Goal: Task Accomplishment & Management: Use online tool/utility

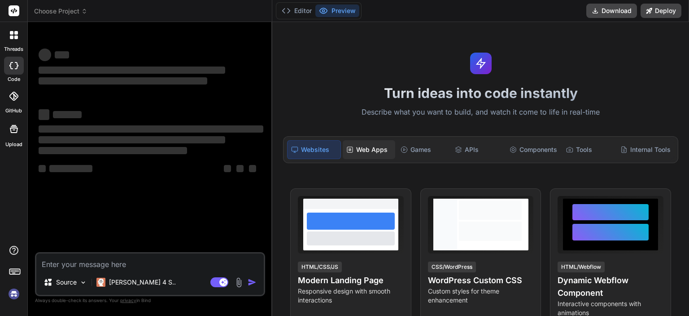
click at [363, 147] on div "Web Apps" at bounding box center [369, 149] width 53 height 19
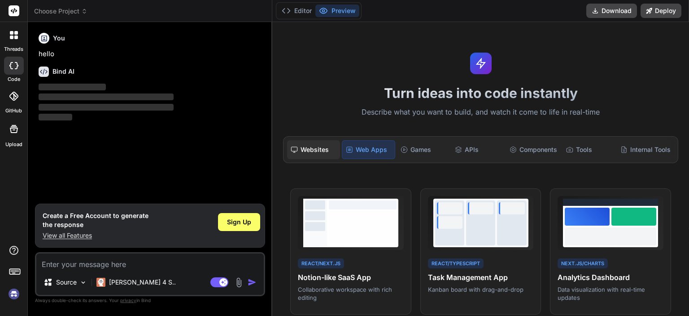
click at [330, 148] on div "Websites" at bounding box center [313, 149] width 53 height 19
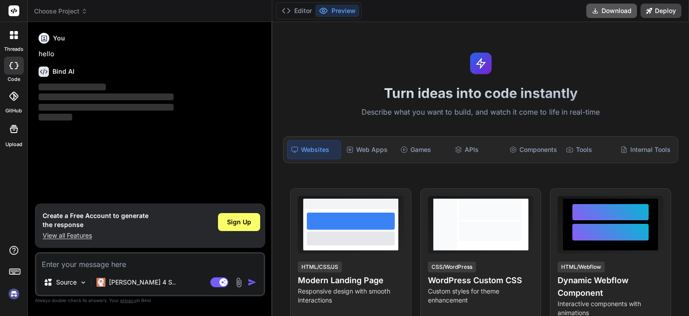
click at [599, 7] on icon at bounding box center [595, 10] width 7 height 7
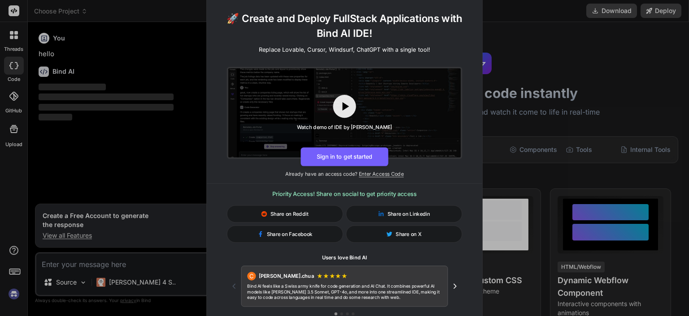
click at [504, 59] on div "🚀 Create and Deploy FullStack Applications with Bind AI IDE! Replace Lovable, C…" at bounding box center [344, 158] width 689 height 316
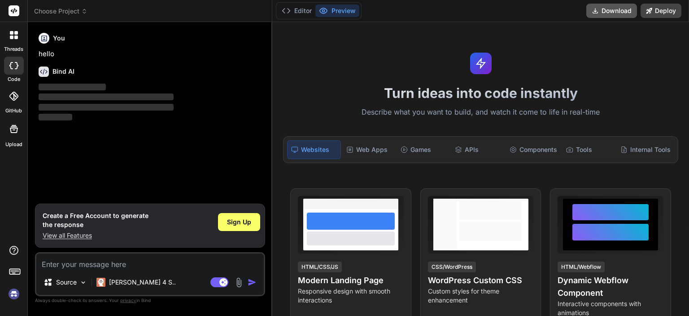
click at [608, 13] on button "Download" at bounding box center [612, 11] width 51 height 14
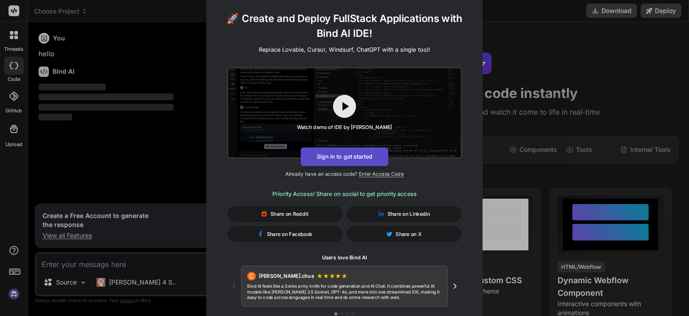
click at [346, 158] on button "Sign in to get started" at bounding box center [345, 156] width 88 height 19
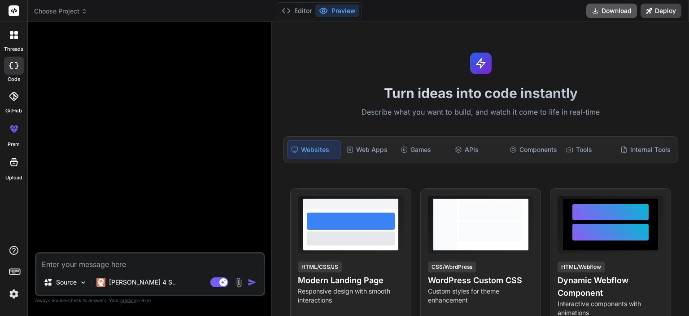
click at [599, 9] on icon at bounding box center [595, 10] width 7 height 7
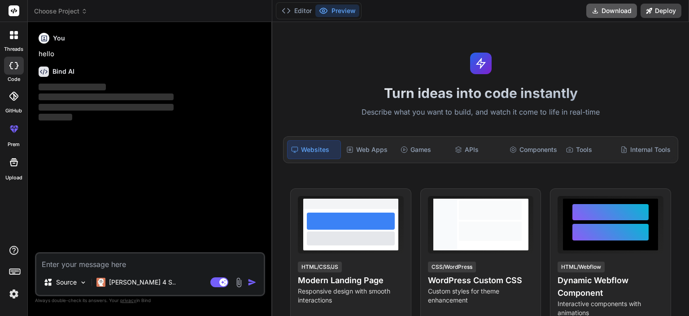
click at [601, 7] on button "Download" at bounding box center [612, 11] width 51 height 14
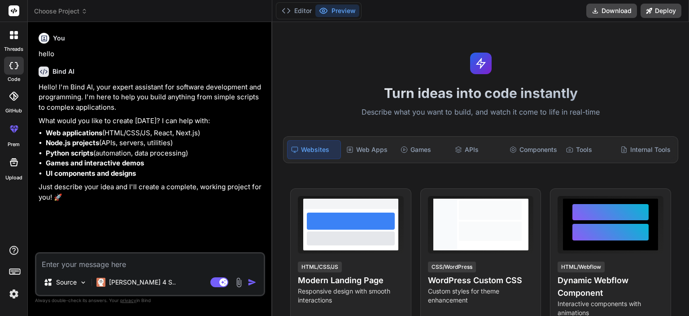
click at [9, 294] on img at bounding box center [13, 293] width 15 height 15
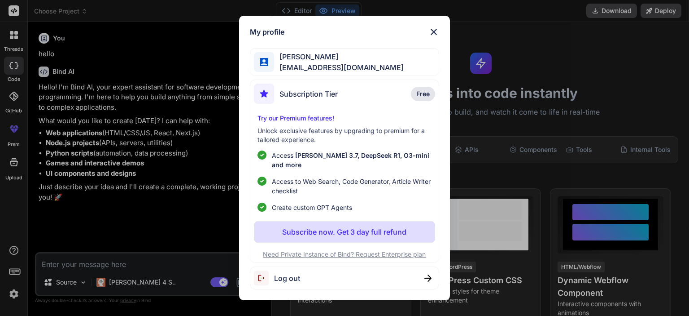
click at [9, 294] on div "My profile [PERSON_NAME] [EMAIL_ADDRESS][DOMAIN_NAME] Subscription Tier Free Tr…" at bounding box center [344, 158] width 689 height 316
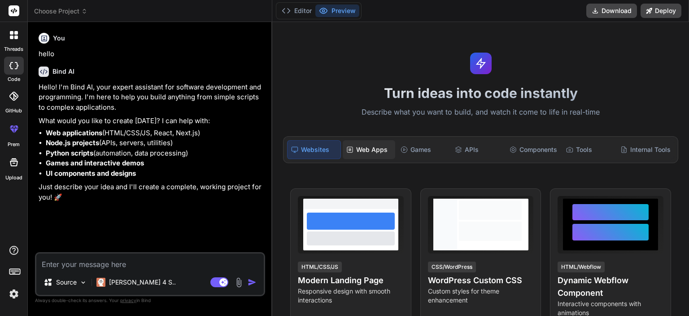
click at [361, 154] on div "Web Apps" at bounding box center [369, 149] width 53 height 19
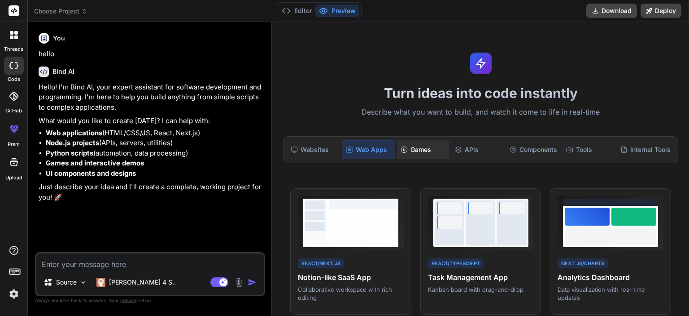
click at [415, 150] on div "Games" at bounding box center [423, 149] width 53 height 19
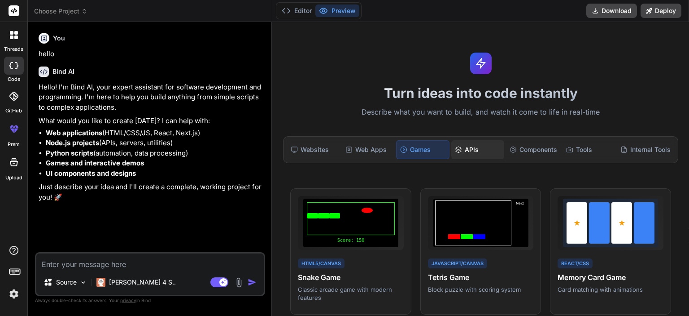
click at [471, 151] on div "APIs" at bounding box center [478, 149] width 53 height 19
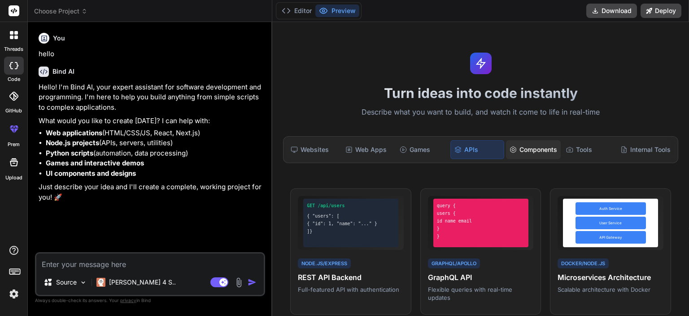
click at [532, 149] on div "Components" at bounding box center [533, 149] width 55 height 19
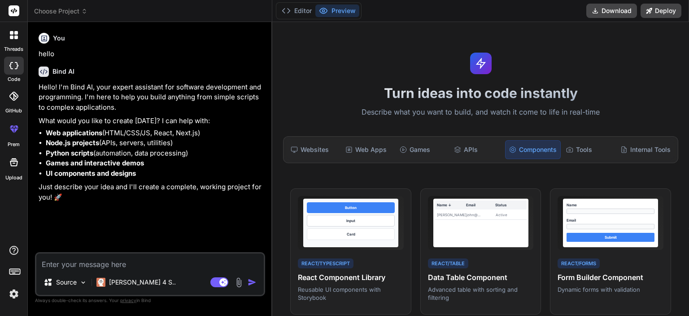
click at [558, 149] on div "Components" at bounding box center [533, 149] width 56 height 19
click at [567, 148] on icon at bounding box center [569, 149] width 7 height 7
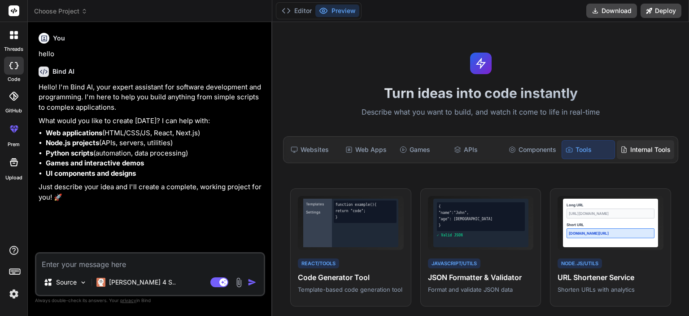
click at [637, 156] on div "Internal Tools" at bounding box center [645, 149] width 57 height 19
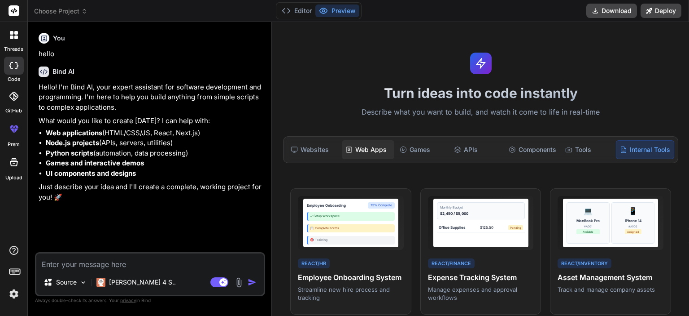
click at [346, 153] on div "Web Apps" at bounding box center [368, 149] width 53 height 19
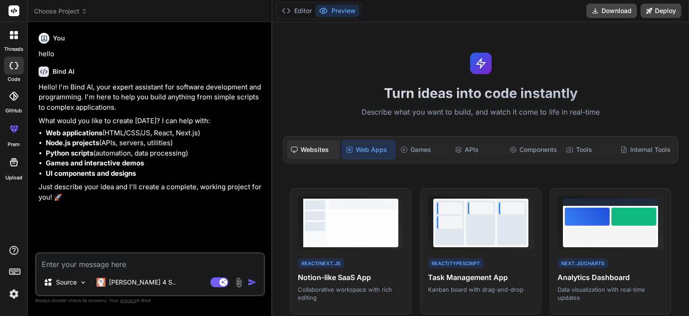
click at [304, 150] on div "Websites" at bounding box center [313, 149] width 53 height 19
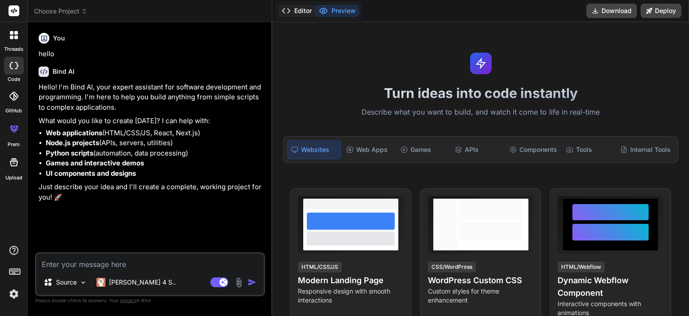
click at [300, 16] on button "Editor" at bounding box center [296, 10] width 37 height 13
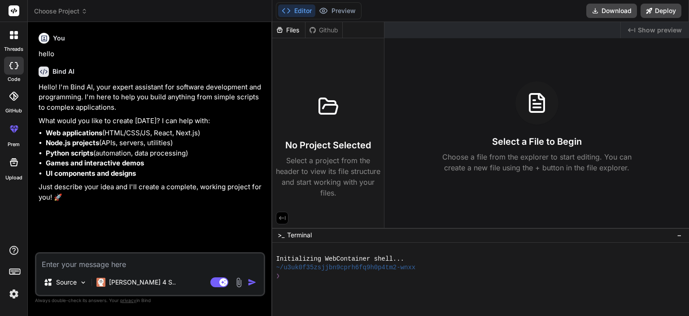
click at [320, 155] on p "Select a project from the header to view its file structure and start working w…" at bounding box center [328, 176] width 105 height 43
click at [479, 152] on p "Choose a file from the explorer to start editing. You can create a new file usi…" at bounding box center [537, 162] width 201 height 22
click at [652, 23] on div "Created with Pixso. Show preview" at bounding box center [655, 30] width 68 height 16
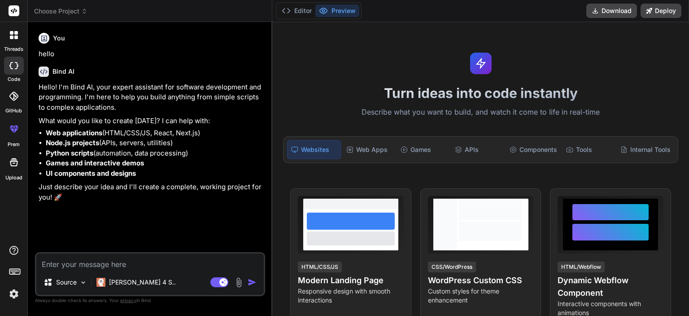
click at [6, 48] on label "threads" at bounding box center [13, 49] width 19 height 8
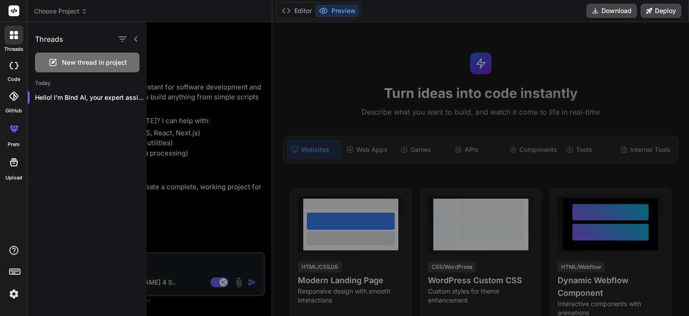
click at [6, 48] on label "threads" at bounding box center [13, 49] width 19 height 8
click at [13, 74] on div at bounding box center [14, 66] width 20 height 18
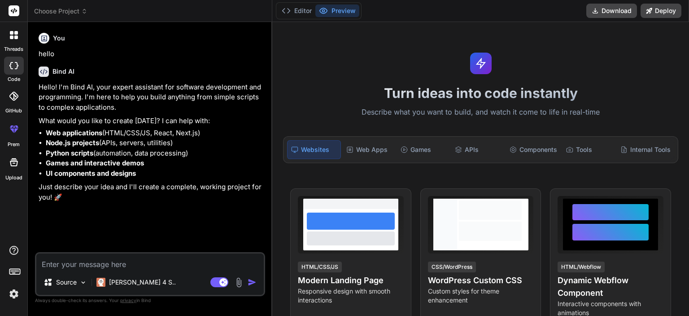
click at [13, 74] on div at bounding box center [14, 66] width 20 height 18
click at [14, 167] on icon at bounding box center [14, 162] width 11 height 11
type textarea "x"
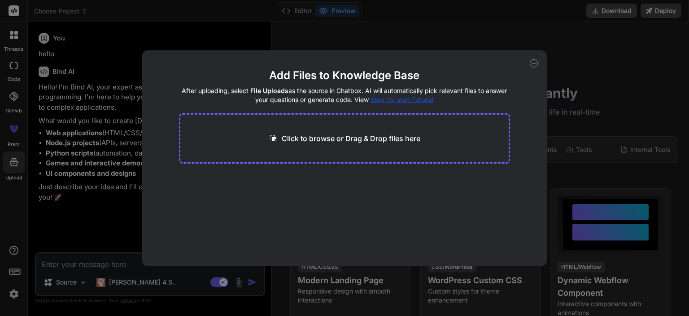
click at [282, 134] on p "Click to browse or Drag & Drop files here" at bounding box center [351, 138] width 139 height 11
type input "C:\fakepath\README.md"
click at [479, 231] on button "Finish" at bounding box center [494, 239] width 31 height 18
type textarea "x"
click at [337, 134] on p "Click to browse or Drag & Drop files here" at bounding box center [351, 138] width 139 height 11
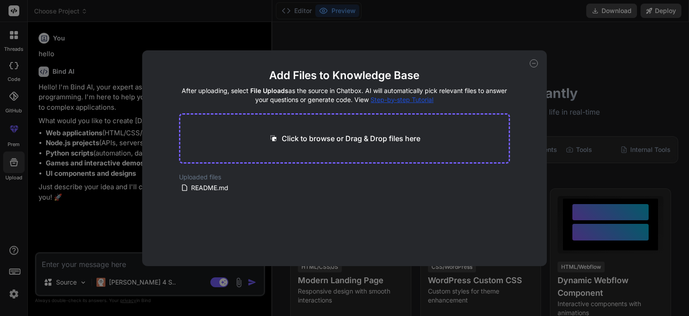
type input "C:\fakepath\.gitignore"
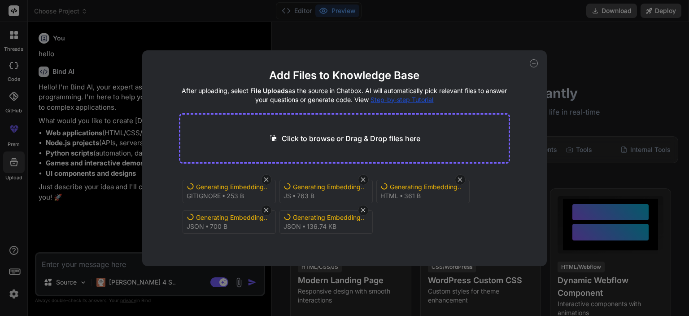
type textarea "x"
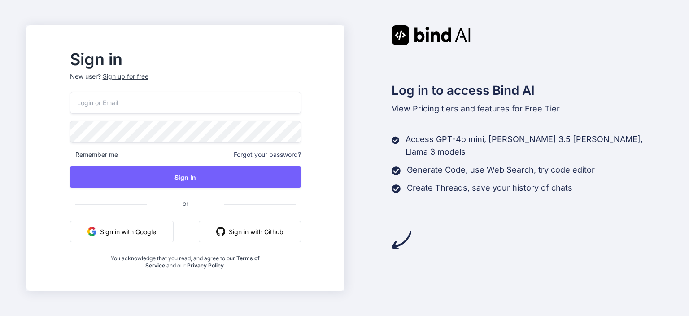
click at [170, 234] on button "Sign in with Google" at bounding box center [122, 231] width 104 height 22
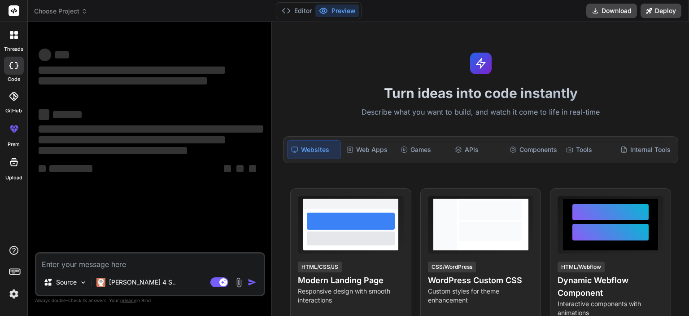
click at [66, 266] on textarea at bounding box center [150, 261] width 228 height 16
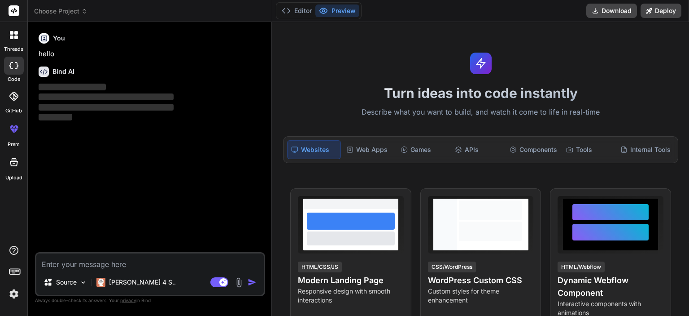
click at [81, 10] on span "Choose Project" at bounding box center [60, 11] width 53 height 9
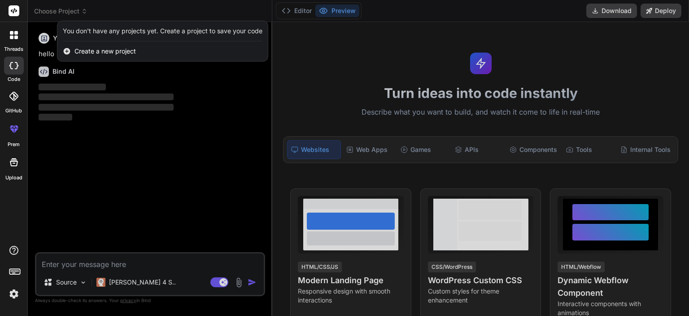
click at [88, 48] on span "Create a new project" at bounding box center [105, 51] width 61 height 9
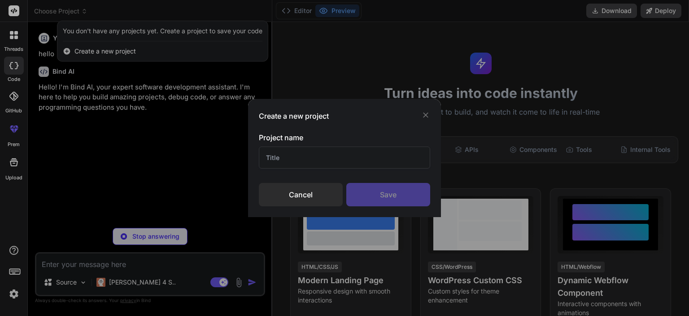
click at [283, 161] on input "text" at bounding box center [344, 157] width 171 height 22
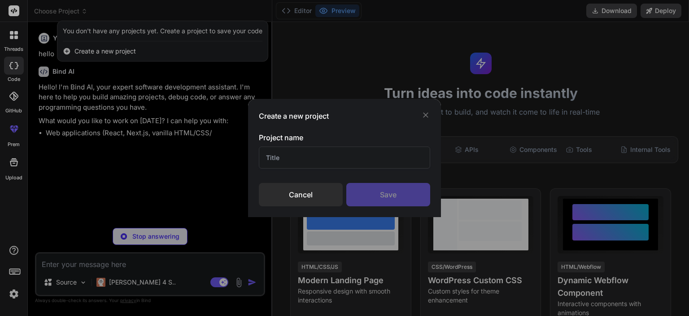
type textarea "x"
type input "l"
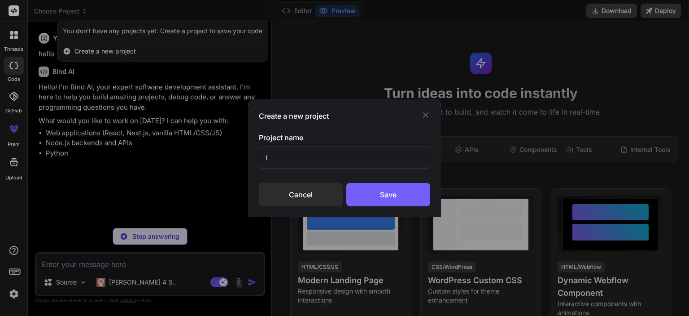
type textarea "x"
type input "lo"
type textarea "x"
type input "log"
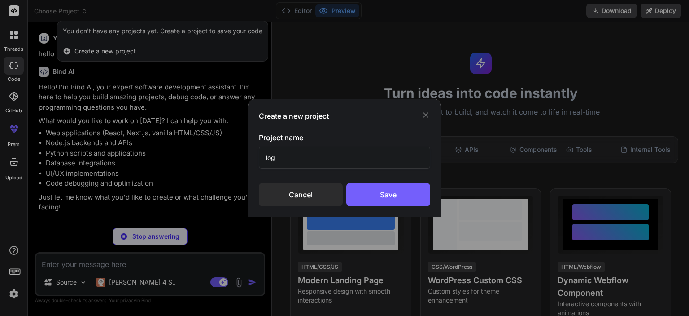
type textarea "x"
type input "login pa"
type textarea "x"
type input "login page"
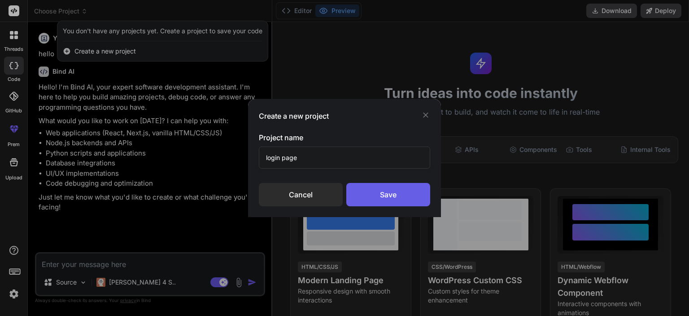
click at [405, 195] on div "Save" at bounding box center [389, 194] width 84 height 23
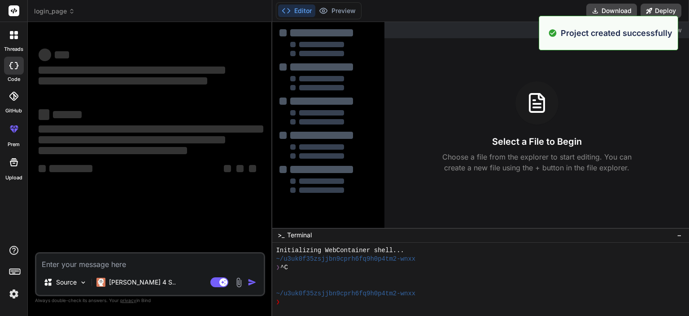
scroll to position [9, 0]
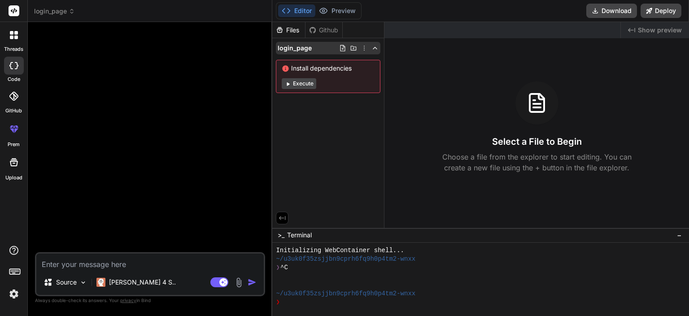
click at [336, 46] on div "login_page" at bounding box center [328, 48] width 105 height 13
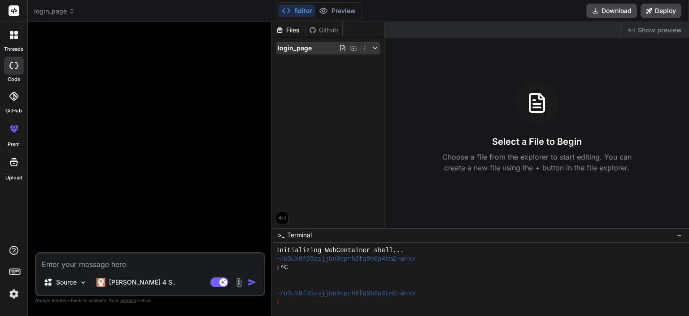
click at [343, 46] on icon at bounding box center [343, 48] width 5 height 6
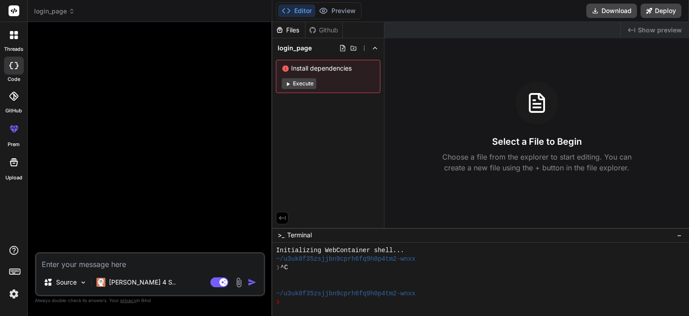
click at [303, 80] on button "Execute" at bounding box center [299, 83] width 35 height 11
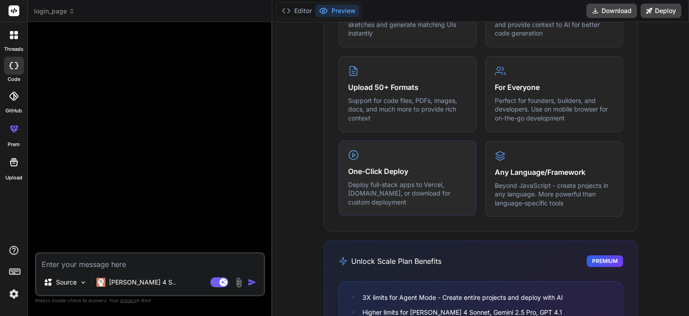
scroll to position [0, 0]
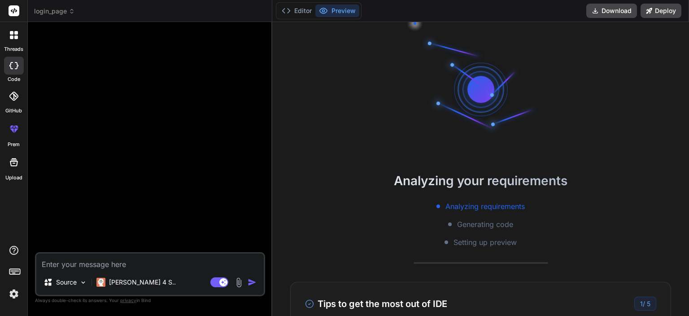
click at [287, 3] on div "Editor Preview" at bounding box center [319, 10] width 86 height 17
click at [291, 12] on button "Editor" at bounding box center [296, 10] width 37 height 13
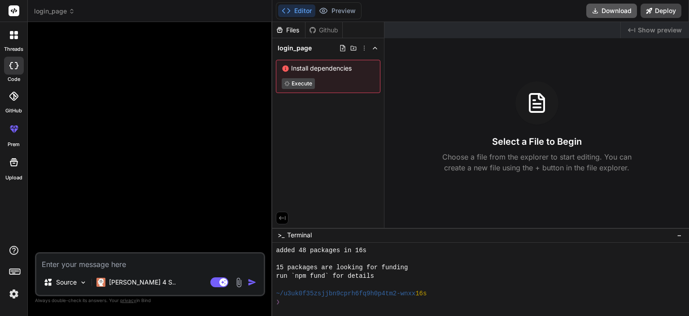
scroll to position [138, 0]
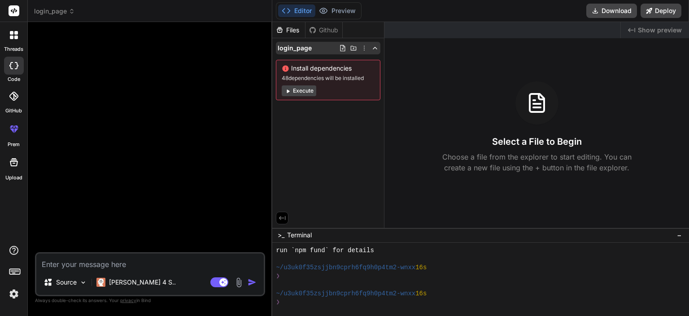
click at [353, 46] on icon at bounding box center [354, 48] width 6 height 4
click at [364, 46] on icon at bounding box center [364, 47] width 7 height 7
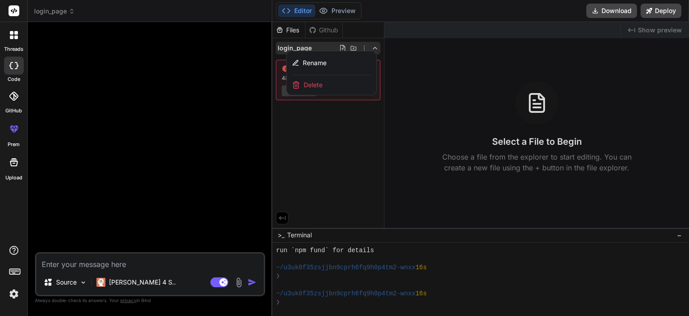
click at [374, 47] on div at bounding box center [480, 169] width 417 height 294
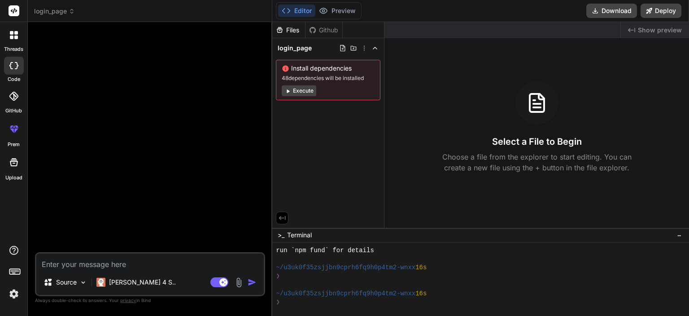
click at [374, 47] on icon at bounding box center [375, 47] width 7 height 7
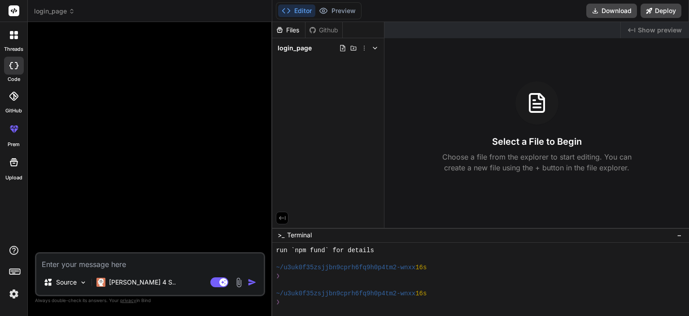
click at [285, 32] on div "Files" at bounding box center [288, 30] width 33 height 9
click at [279, 28] on icon at bounding box center [280, 30] width 8 height 8
click at [323, 10] on circle at bounding box center [324, 11] width 2 height 2
click at [296, 6] on button "Editor" at bounding box center [296, 10] width 37 height 13
click at [330, 26] on div "Github" at bounding box center [324, 30] width 37 height 9
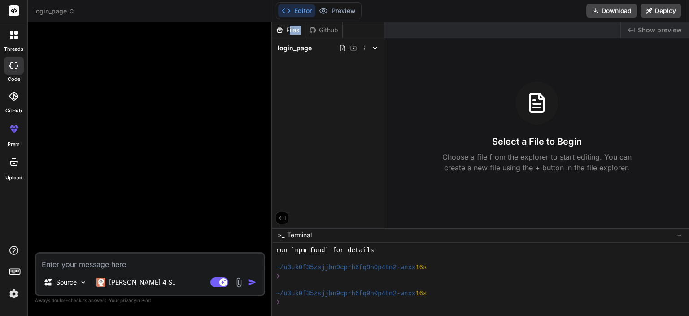
drag, startPoint x: 332, startPoint y: 26, endPoint x: 289, endPoint y: 26, distance: 43.1
click at [289, 26] on div "Files Github" at bounding box center [307, 30] width 70 height 16
click at [289, 26] on div "Files" at bounding box center [288, 30] width 33 height 9
click at [278, 28] on icon at bounding box center [279, 30] width 5 height 6
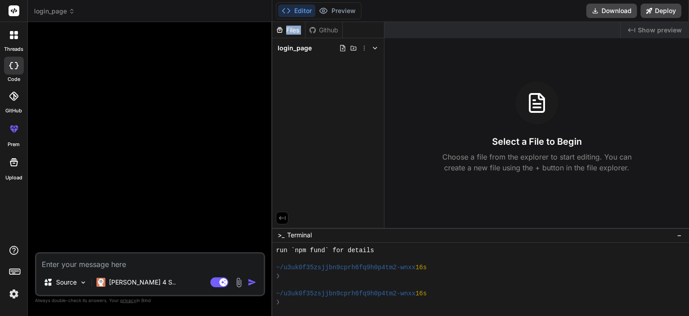
click at [278, 28] on icon at bounding box center [279, 30] width 5 height 6
click at [186, 152] on div at bounding box center [151, 140] width 228 height 223
click at [14, 170] on div at bounding box center [14, 162] width 22 height 22
type textarea "x"
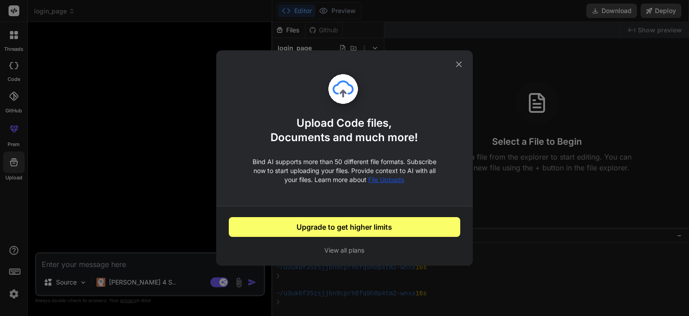
click at [335, 250] on button "View all plans" at bounding box center [345, 250] width 232 height 9
click at [319, 247] on button "View all plans" at bounding box center [345, 250] width 232 height 9
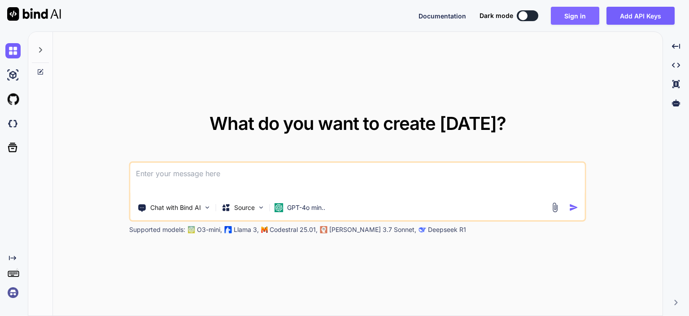
click at [566, 12] on button "Sign in" at bounding box center [575, 16] width 48 height 18
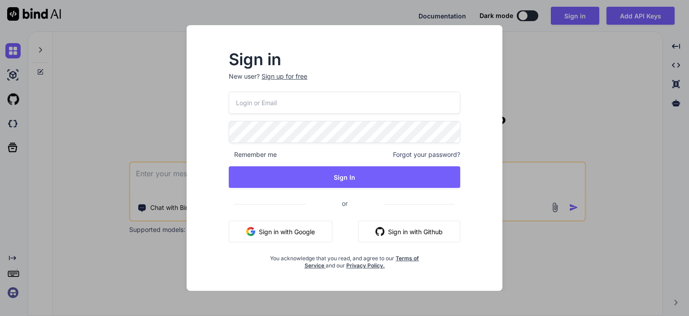
click at [281, 230] on button "Sign in with Google" at bounding box center [281, 231] width 104 height 22
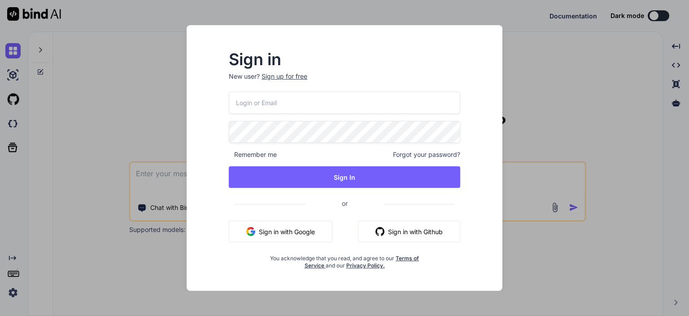
click at [301, 233] on button "Sign in with Google" at bounding box center [281, 231] width 104 height 22
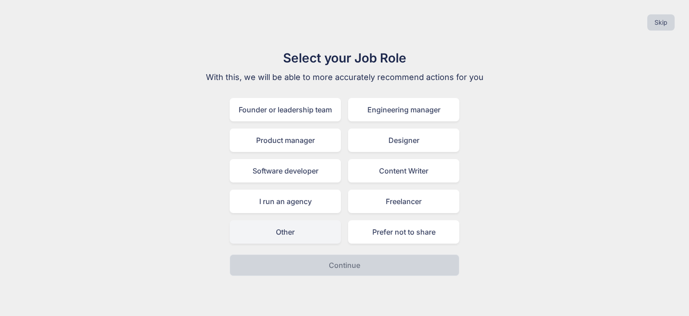
click at [284, 236] on div "Other" at bounding box center [285, 231] width 111 height 23
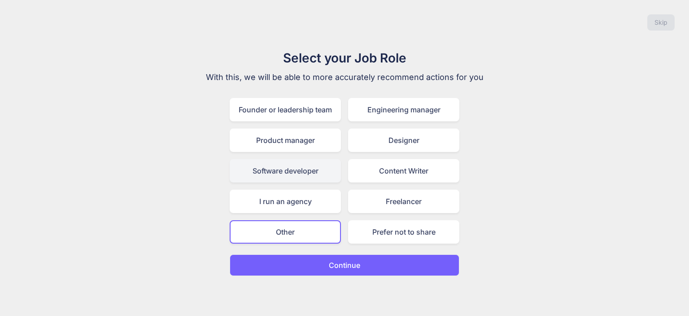
click at [280, 176] on div "Software developer" at bounding box center [285, 170] width 111 height 23
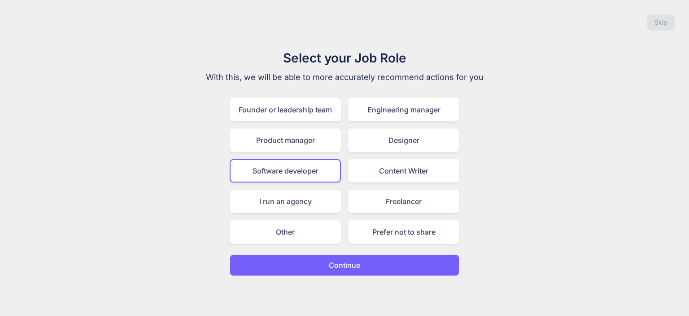
click at [325, 263] on button "Continue" at bounding box center [345, 265] width 230 height 22
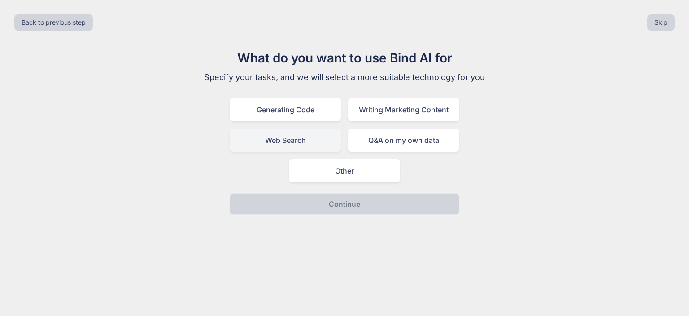
click at [282, 132] on div "Web Search" at bounding box center [285, 139] width 111 height 23
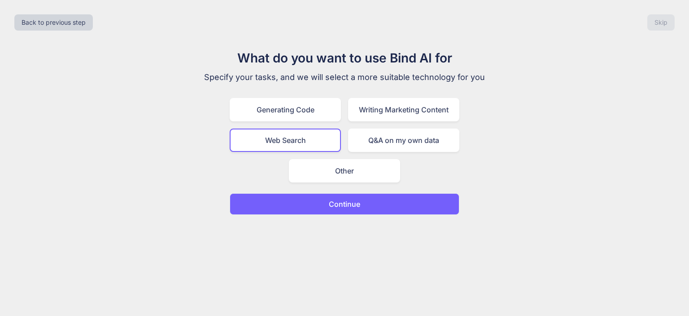
click at [285, 204] on button "Continue" at bounding box center [345, 204] width 230 height 22
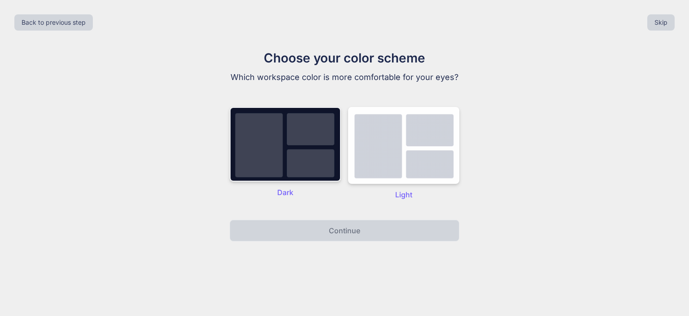
click at [320, 181] on img at bounding box center [285, 144] width 111 height 75
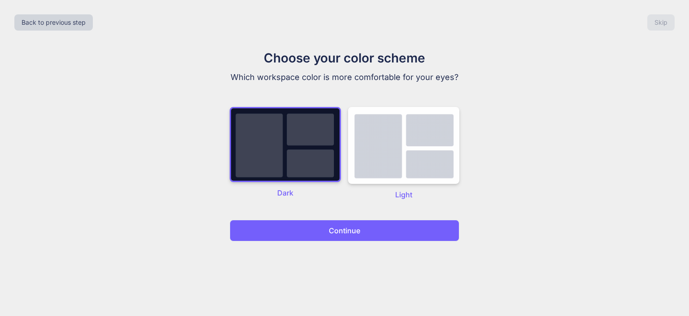
click at [349, 220] on button "Continue" at bounding box center [345, 230] width 230 height 22
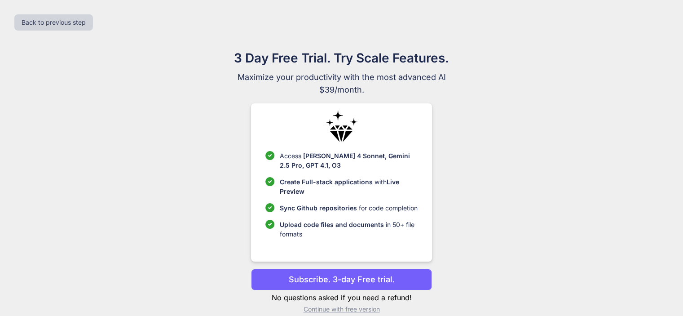
scroll to position [12, 0]
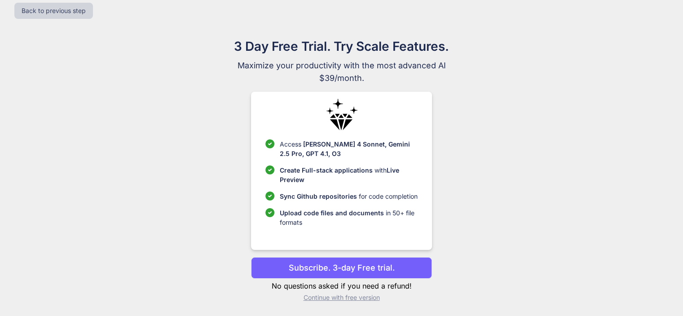
click at [331, 259] on button "Subscribe. 3-day Free trial." at bounding box center [341, 268] width 181 height 22
click at [318, 267] on p "Subscribe. 3-day Free trial." at bounding box center [342, 267] width 106 height 12
